Goal: Task Accomplishment & Management: Use online tool/utility

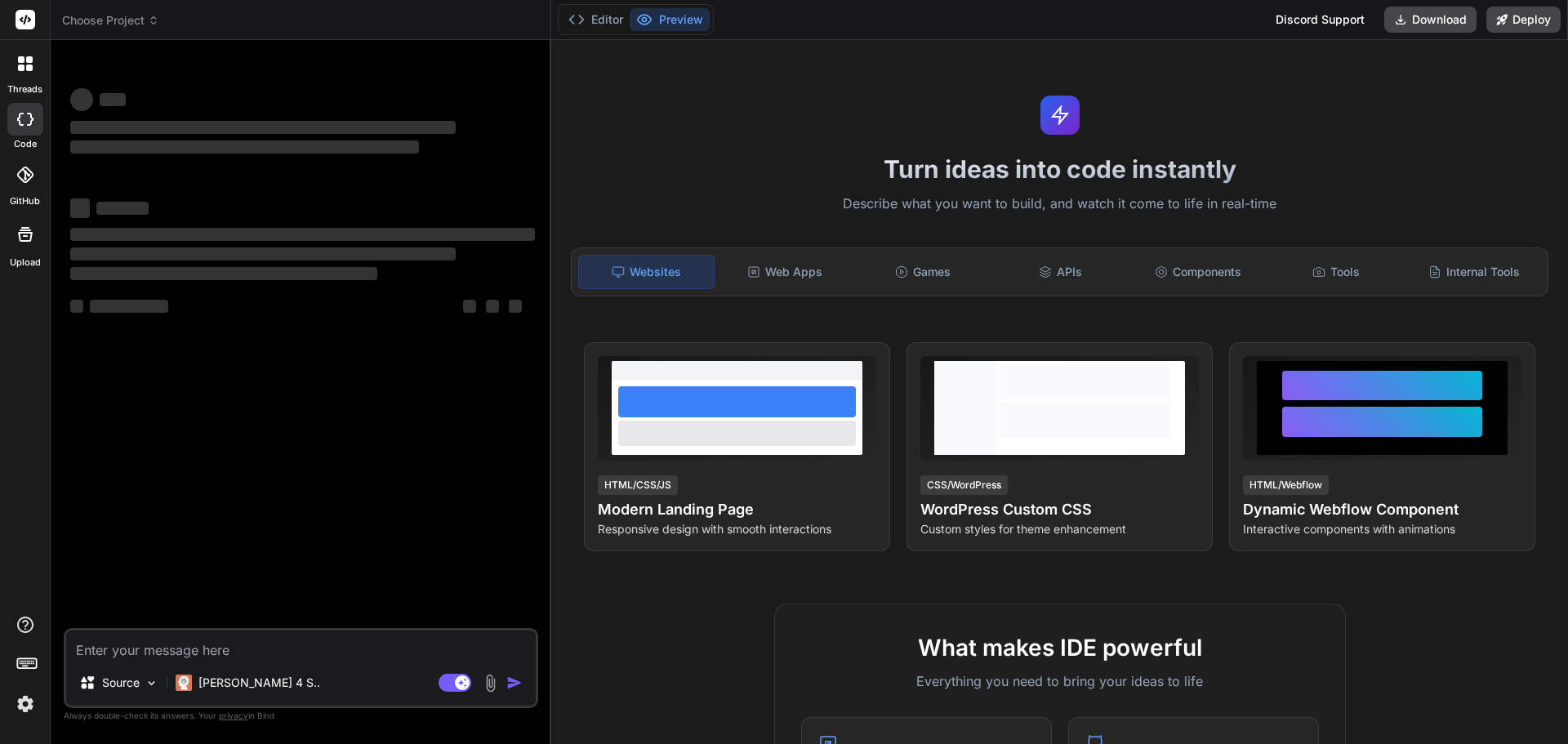
click at [145, 24] on span "Choose Project" at bounding box center [110, 21] width 97 height 17
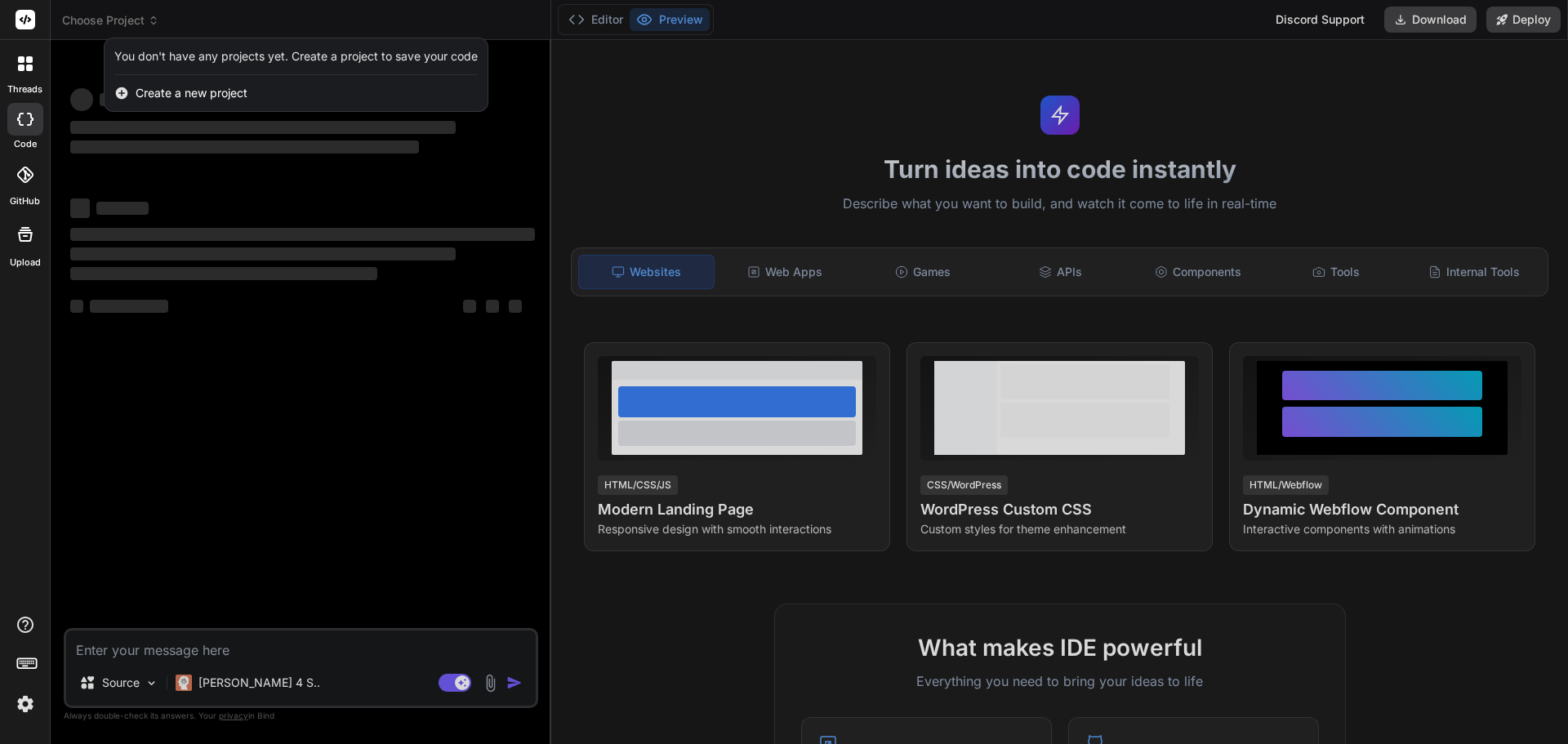
click at [145, 24] on div at bounding box center [784, 372] width 1568 height 744
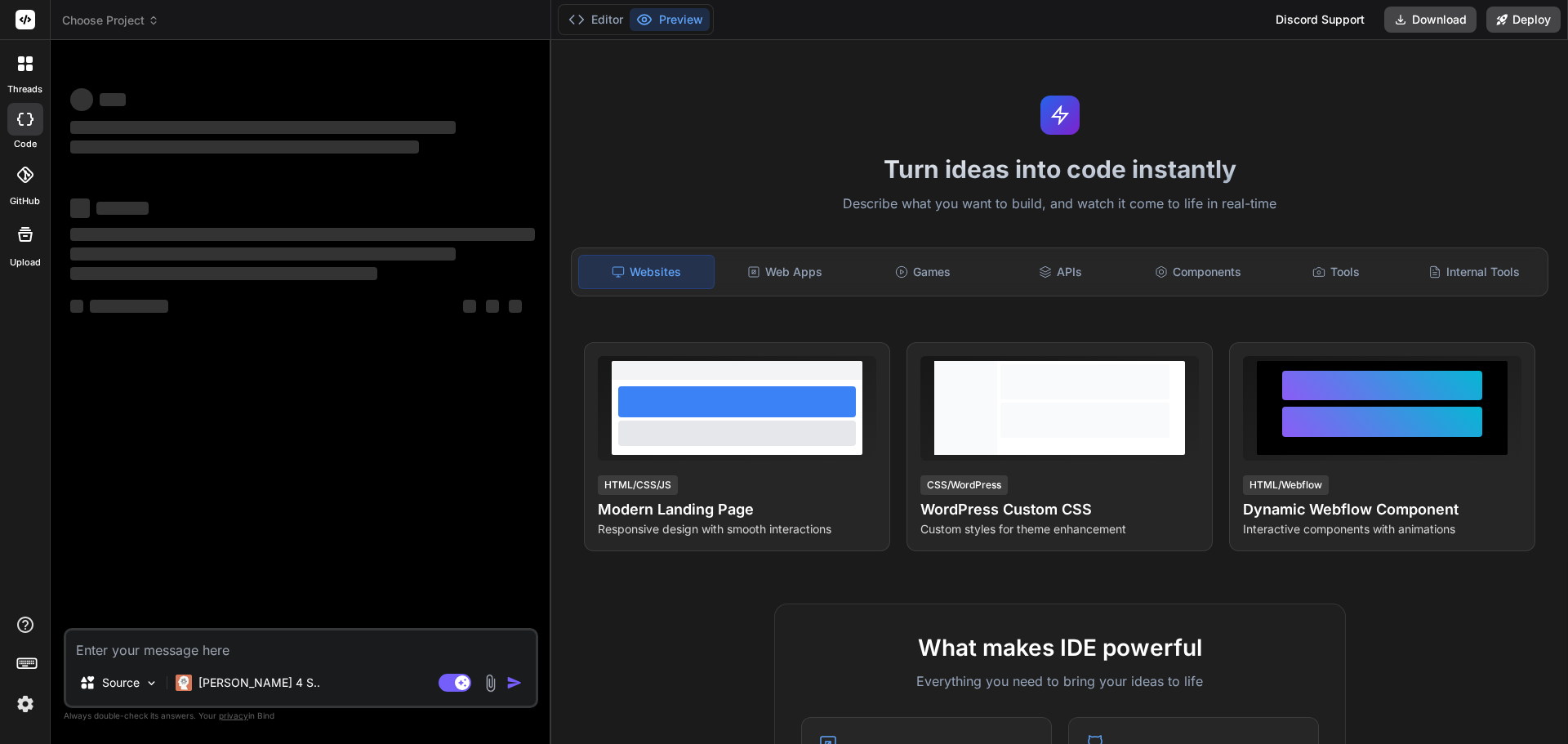
click at [20, 704] on img at bounding box center [25, 703] width 27 height 27
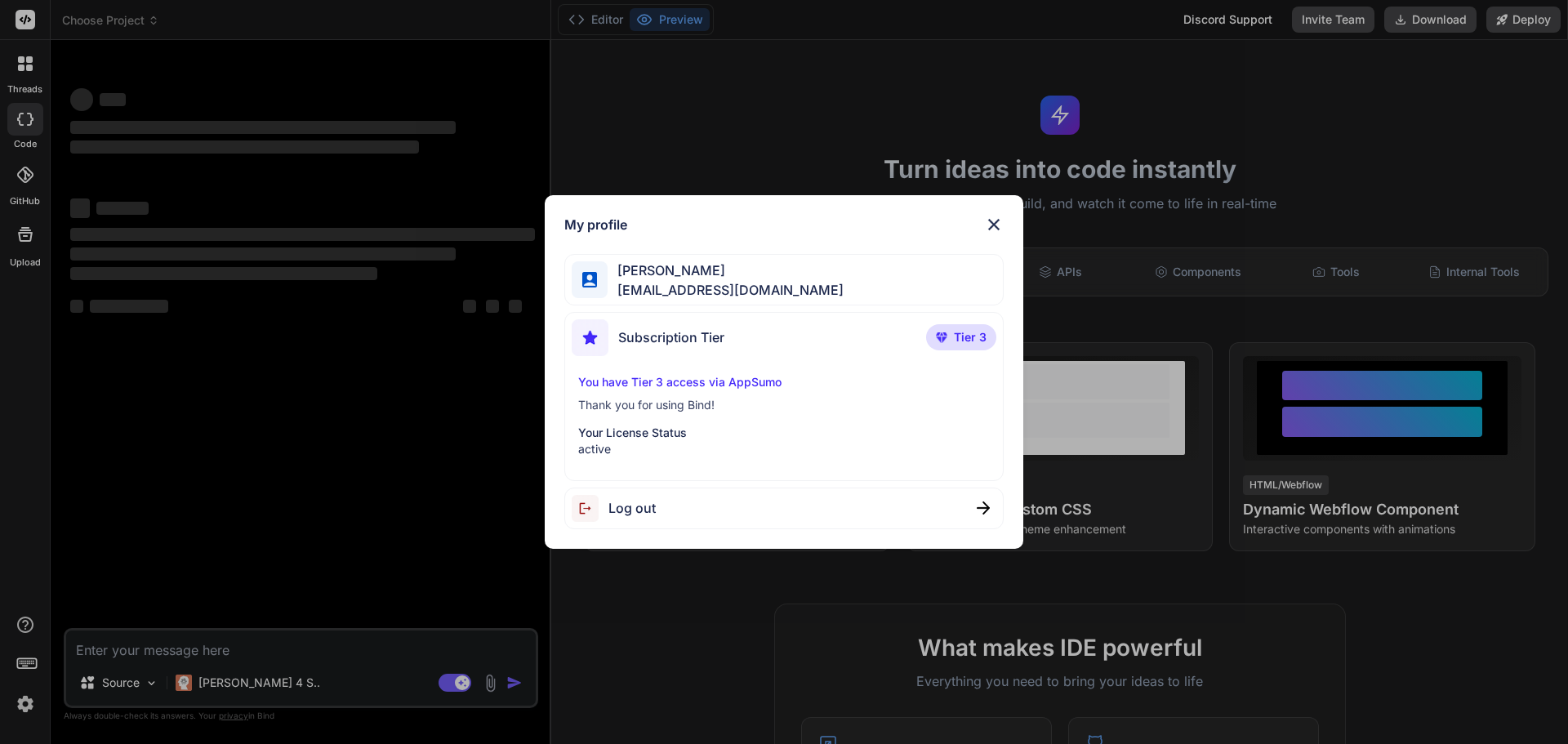
click at [993, 218] on img at bounding box center [994, 225] width 20 height 20
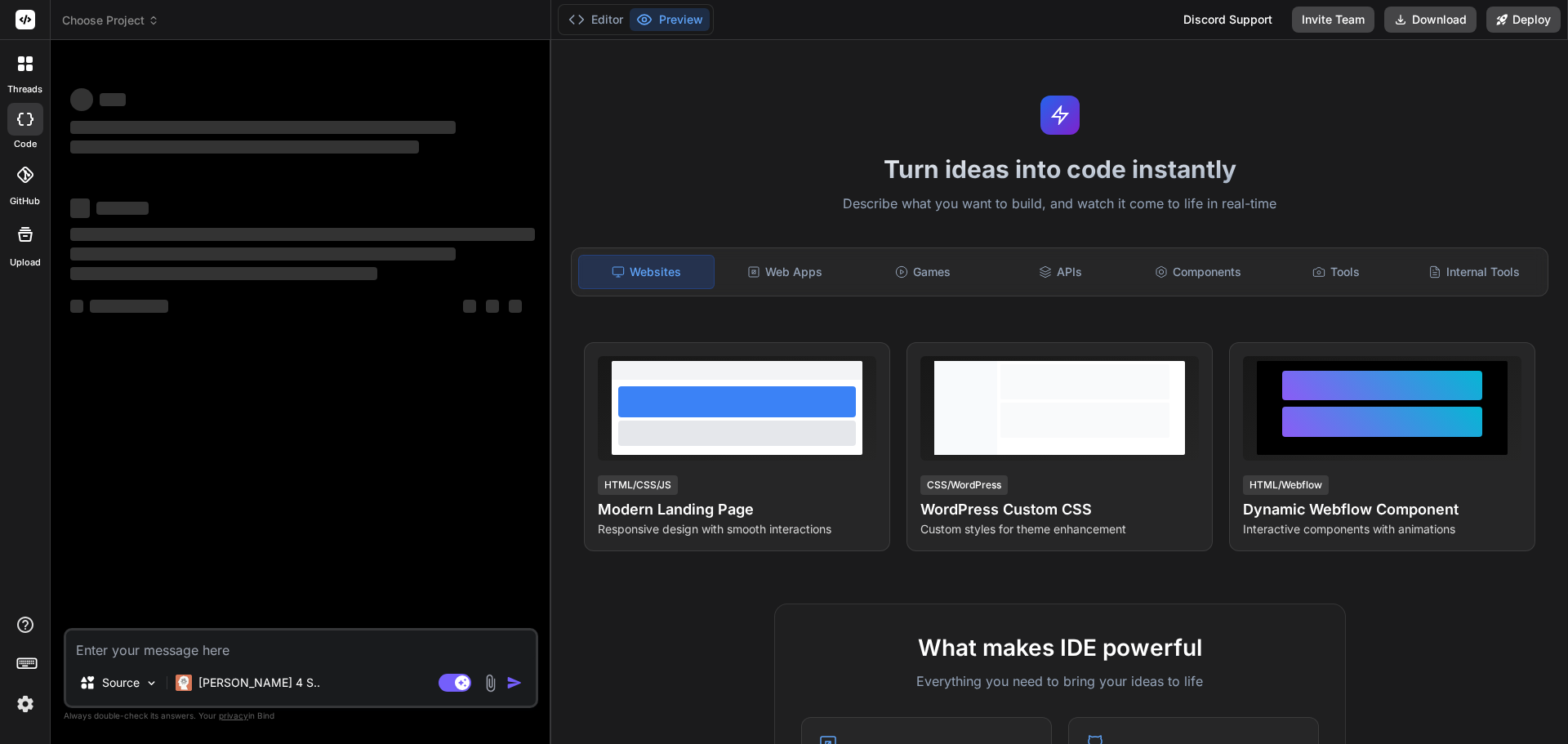
click at [139, 18] on span "Choose Project" at bounding box center [110, 21] width 97 height 17
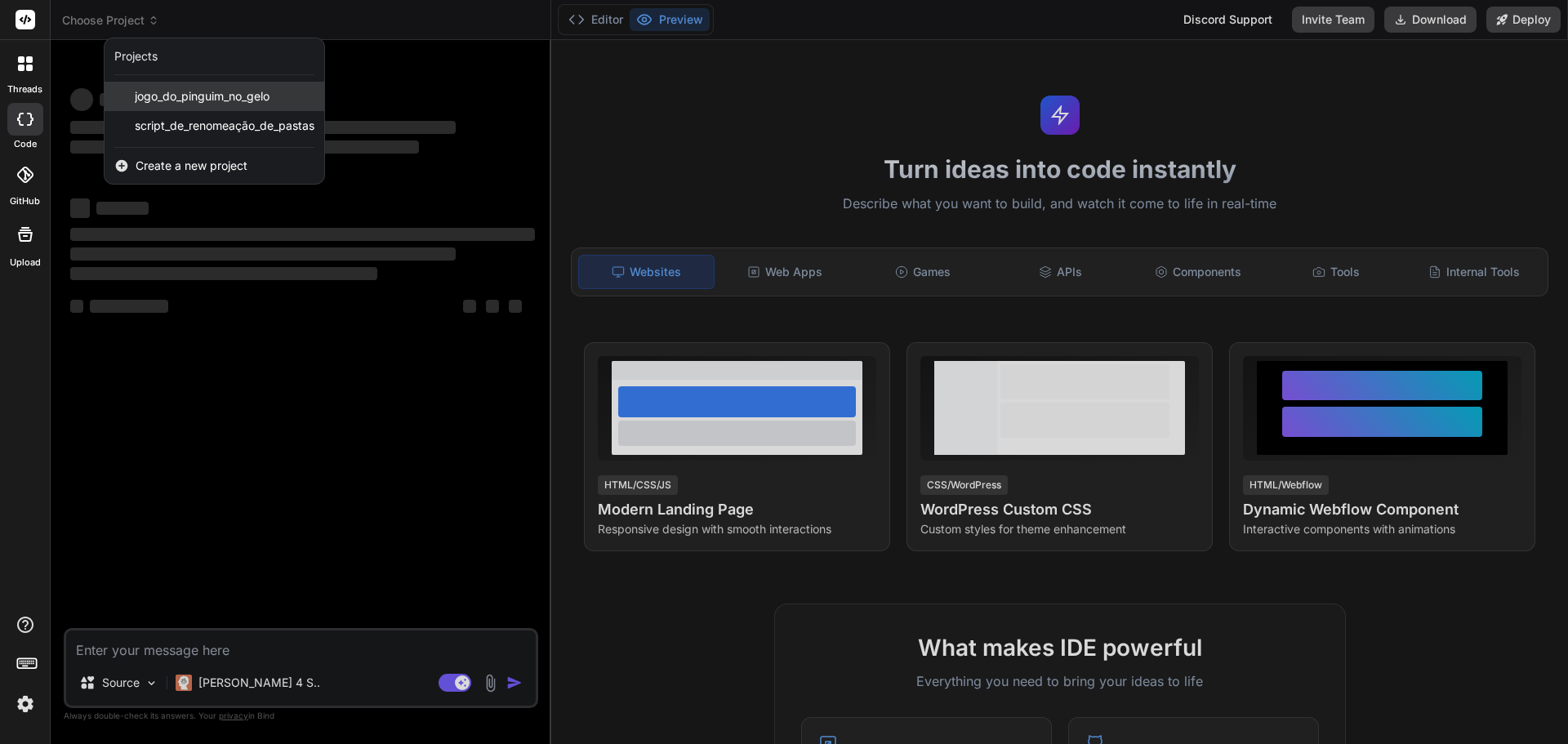
click at [211, 93] on span "jogo_do_pinguim_no_gelo" at bounding box center [202, 96] width 135 height 17
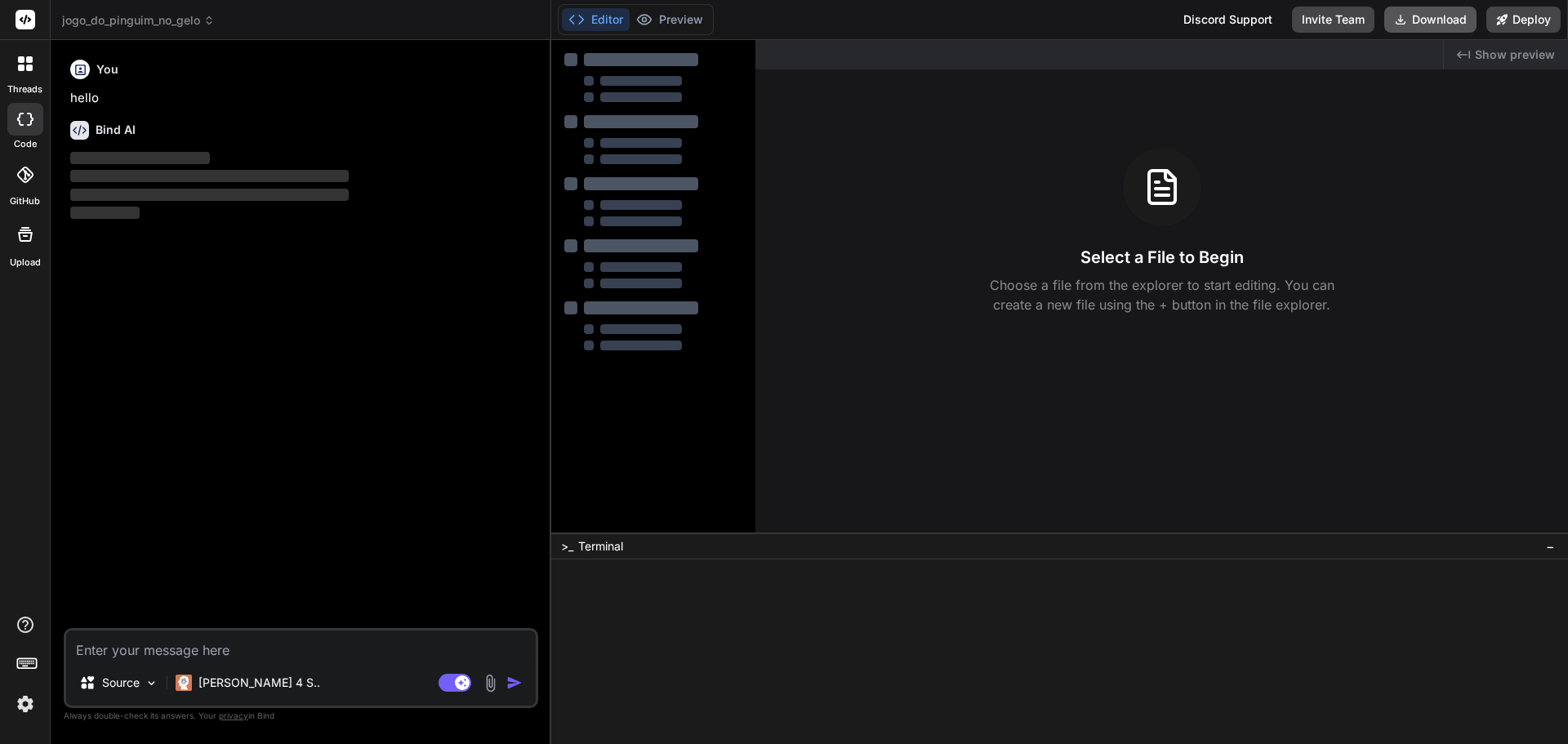
click at [1445, 22] on button "Download" at bounding box center [1430, 19] width 92 height 26
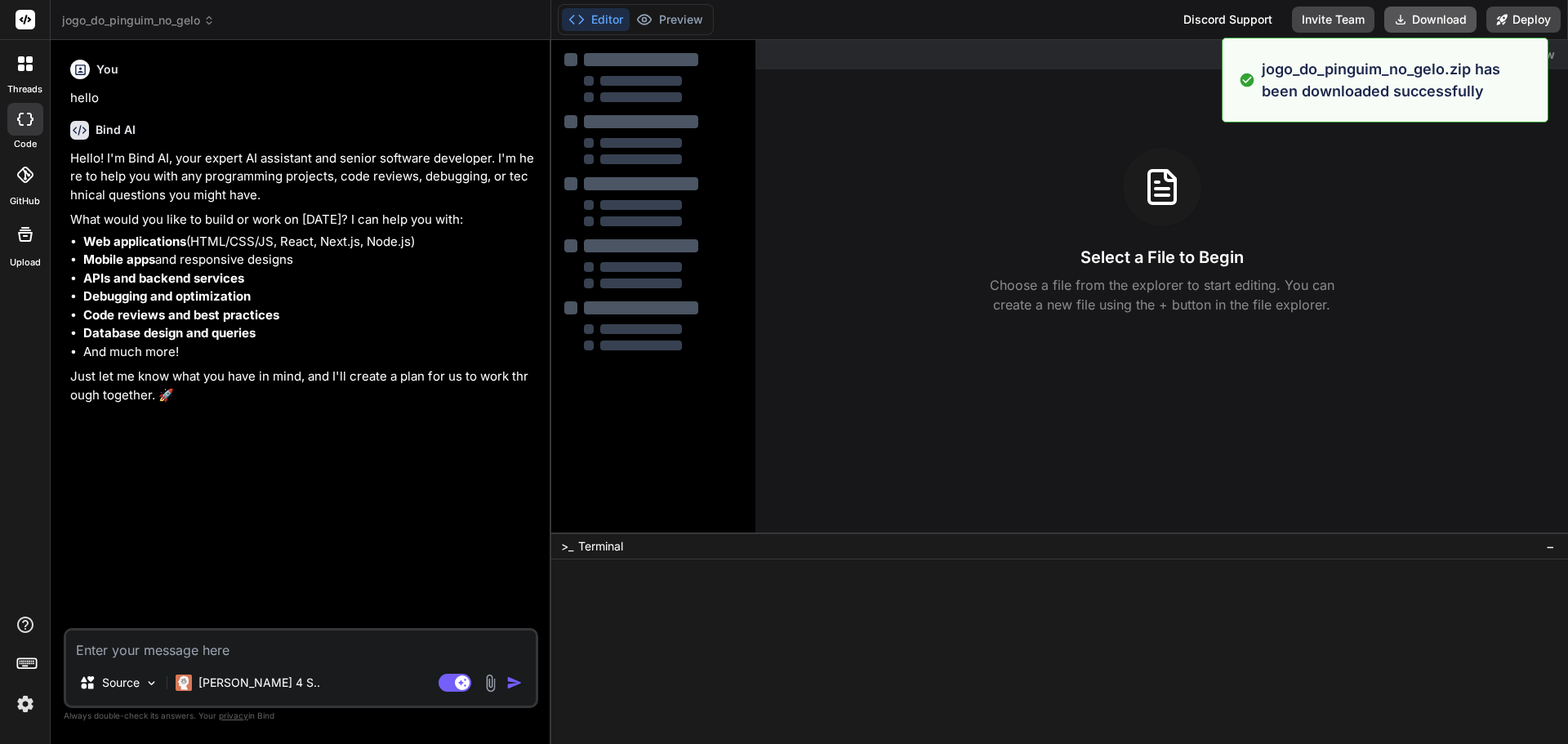
type textarea "x"
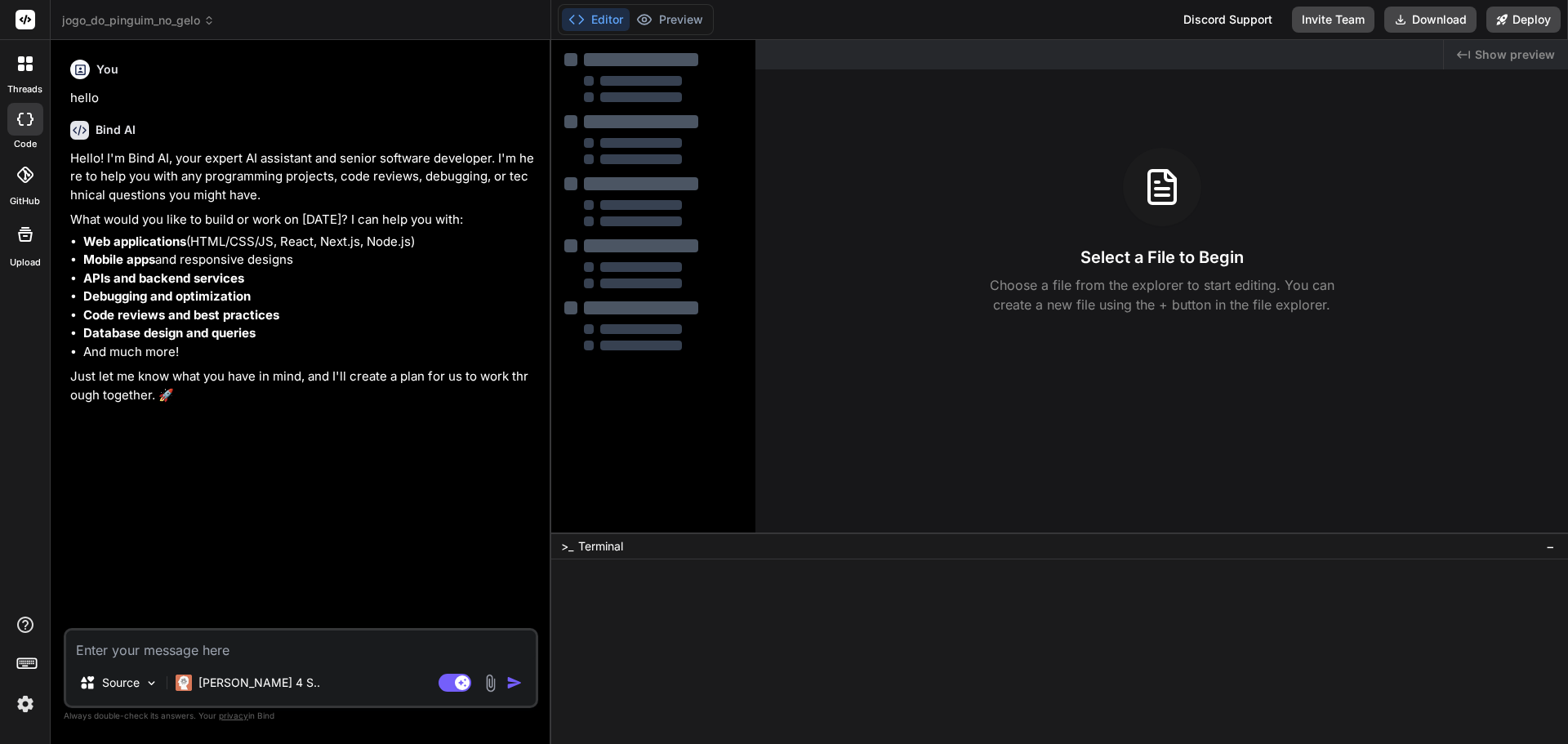
click at [1391, 190] on div "Select a File to Begin Choose a file from the explorer to start editing. You ca…" at bounding box center [1162, 231] width 813 height 167
click at [1224, 231] on div "Select a File to Begin Choose a file from the explorer to start editing. You ca…" at bounding box center [1162, 231] width 813 height 167
